Goal: Transaction & Acquisition: Book appointment/travel/reservation

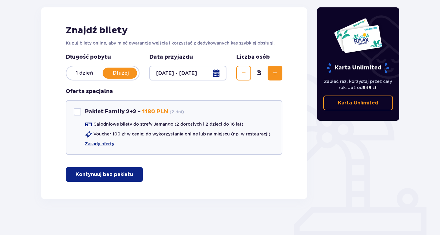
scroll to position [81, 0]
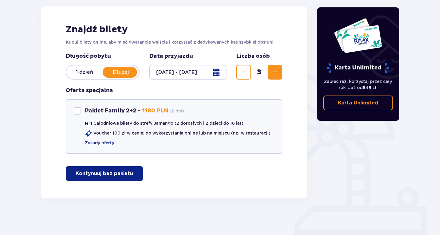
click at [108, 171] on button "Kontynuuj bez pakietu" at bounding box center [104, 173] width 77 height 15
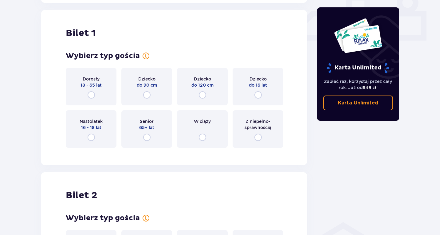
scroll to position [280, 0]
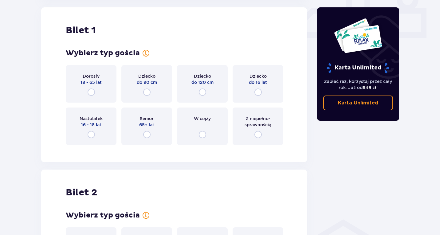
click at [91, 91] on input "radio" at bounding box center [91, 91] width 7 height 7
radio input "true"
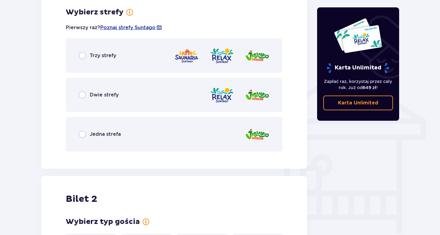
scroll to position [430, 0]
click at [81, 132] on input "radio" at bounding box center [82, 133] width 7 height 7
radio input "true"
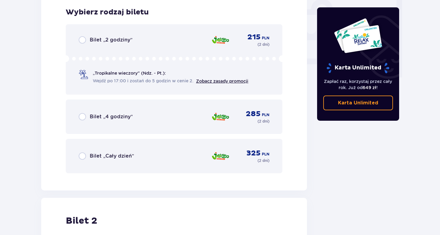
scroll to position [586, 0]
click at [85, 155] on input "radio" at bounding box center [82, 155] width 7 height 7
radio input "true"
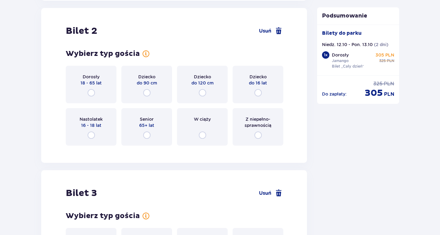
scroll to position [776, 0]
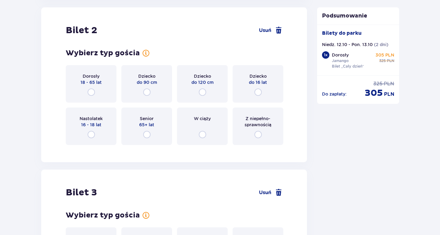
click at [92, 93] on input "radio" at bounding box center [91, 91] width 7 height 7
radio input "true"
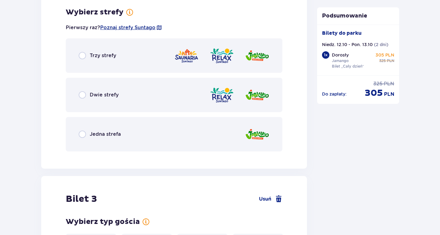
scroll to position [926, 0]
click at [82, 132] on input "radio" at bounding box center [82, 133] width 7 height 7
radio input "true"
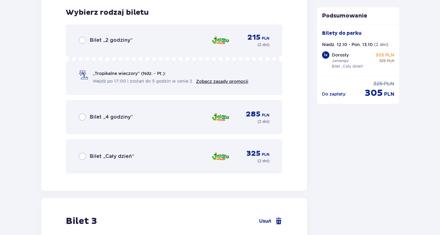
scroll to position [1082, 0]
click at [83, 163] on div "Bilet „Cały dzień” 325 PLN ( 2 dni )" at bounding box center [174, 156] width 217 height 34
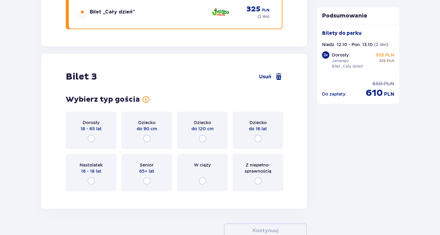
scroll to position [1266, 0]
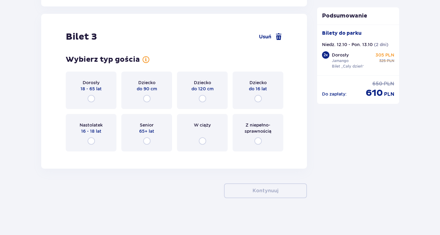
click at [259, 97] on input "radio" at bounding box center [257, 98] width 7 height 7
radio input "true"
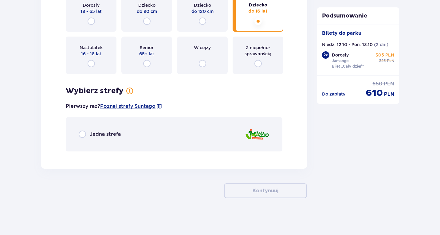
click at [121, 139] on div "Jedna strefa" at bounding box center [174, 134] width 217 height 34
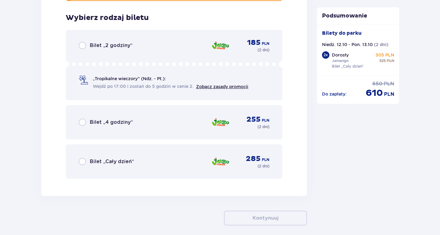
scroll to position [1500, 0]
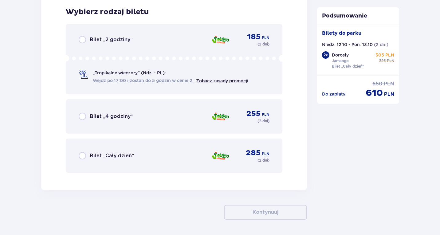
click at [132, 158] on span "Bilet „Cały dzień”" at bounding box center [112, 155] width 44 height 7
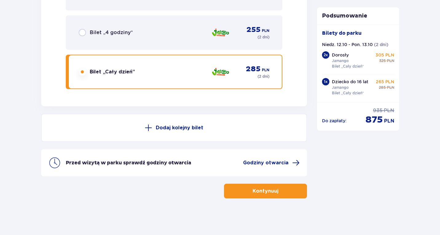
scroll to position [1584, 0]
